Goal: Transaction & Acquisition: Purchase product/service

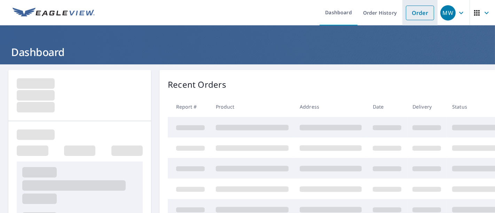
click at [409, 14] on link "Order" at bounding box center [420, 13] width 28 height 15
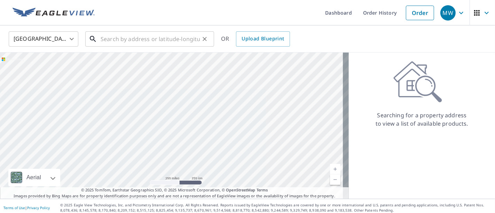
click at [188, 39] on input "text" at bounding box center [150, 39] width 99 height 20
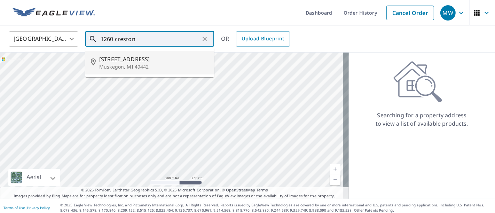
click at [124, 65] on p "Muskegon, MI 49442" at bounding box center [153, 66] width 109 height 7
type input "1260 Creston St Muskegon, MI 49442"
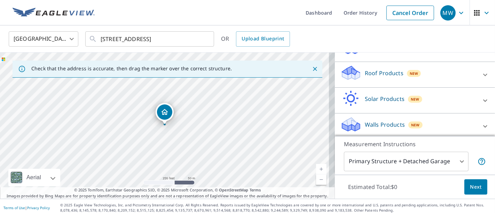
scroll to position [91, 0]
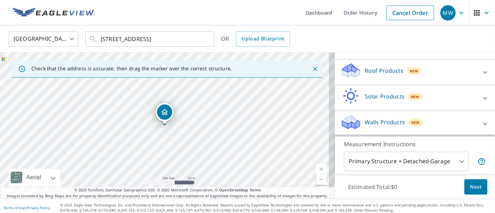
click at [481, 69] on icon at bounding box center [485, 72] width 8 height 8
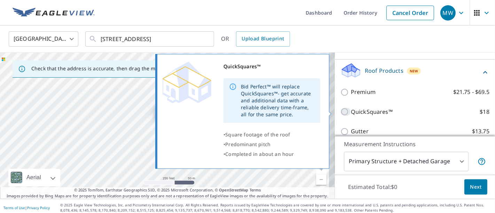
click at [341, 110] on input "QuickSquares™ $18" at bounding box center [346, 112] width 10 height 8
checkbox input "true"
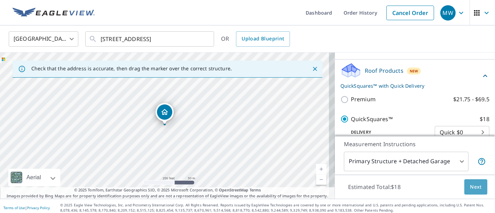
click at [473, 184] on span "Next" at bounding box center [476, 187] width 12 height 9
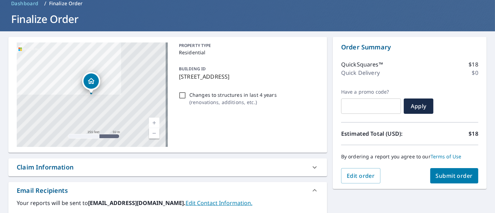
scroll to position [39, 0]
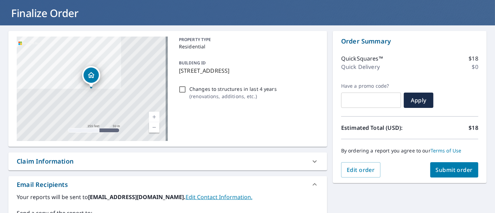
click at [453, 168] on span "Submit order" at bounding box center [454, 170] width 37 height 8
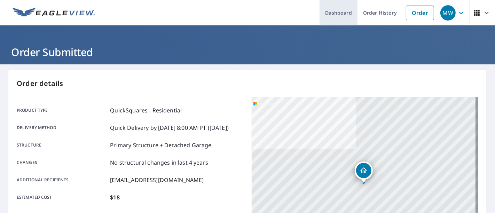
click at [336, 12] on link "Dashboard" at bounding box center [339, 12] width 38 height 25
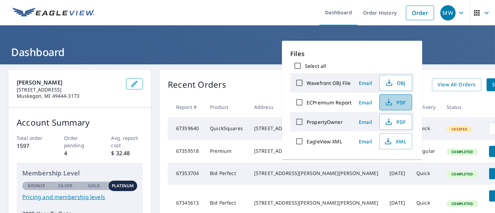
click at [403, 101] on span "PDF" at bounding box center [395, 102] width 22 height 8
click at [202, 46] on h1 "Dashboard" at bounding box center [247, 52] width 479 height 14
